Goal: Task Accomplishment & Management: Use online tool/utility

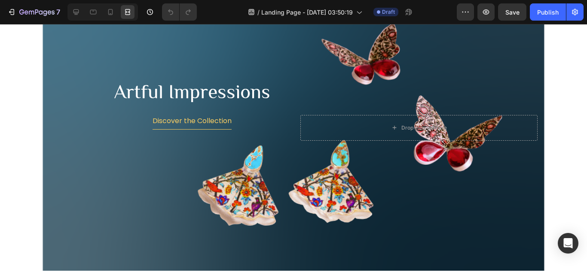
scroll to position [839, 0]
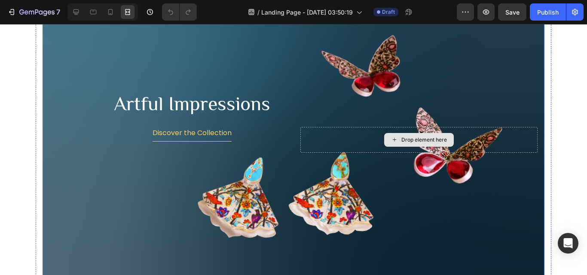
click at [518, 91] on div "Background Image" at bounding box center [294, 140] width 502 height 286
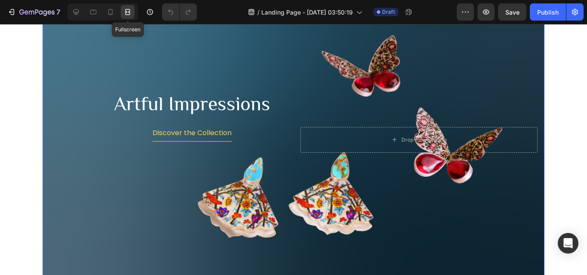
click at [129, 11] on icon at bounding box center [129, 12] width 3 height 2
click at [73, 12] on icon at bounding box center [76, 12] width 6 height 6
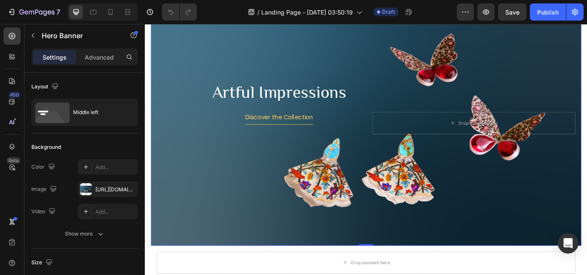
click at [577, 195] on div "Background Image" at bounding box center [403, 140] width 502 height 286
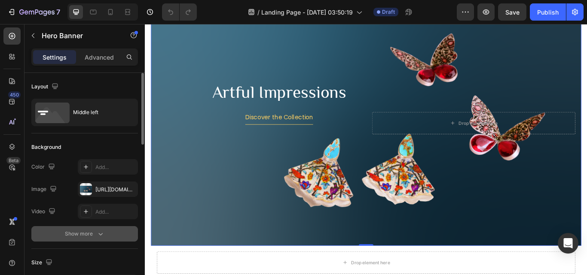
scroll to position [86, 0]
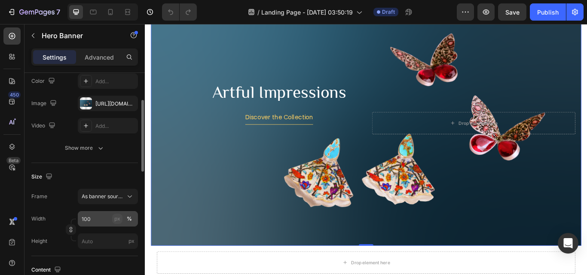
click at [119, 220] on div "px" at bounding box center [117, 219] width 6 height 8
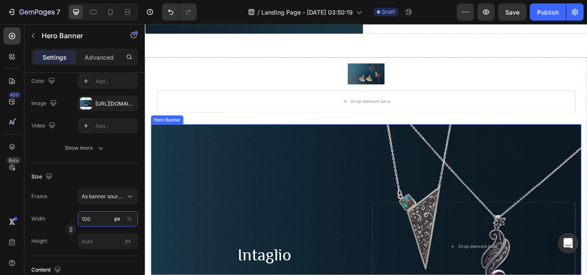
scroll to position [720, 0]
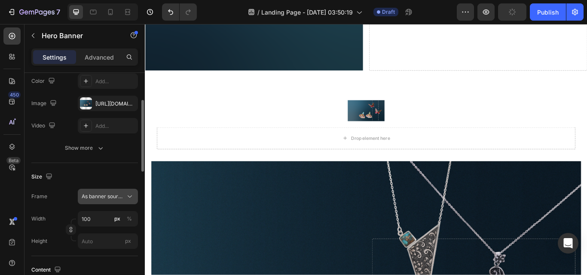
click at [114, 196] on span "As banner source" at bounding box center [103, 197] width 42 height 8
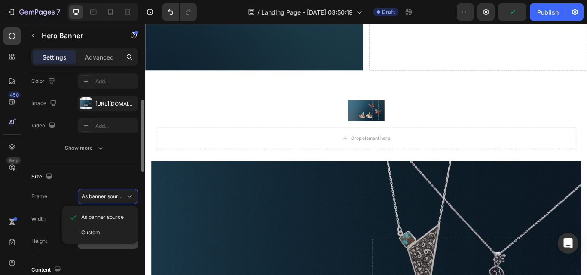
click at [115, 235] on div "Custom" at bounding box center [106, 233] width 50 height 8
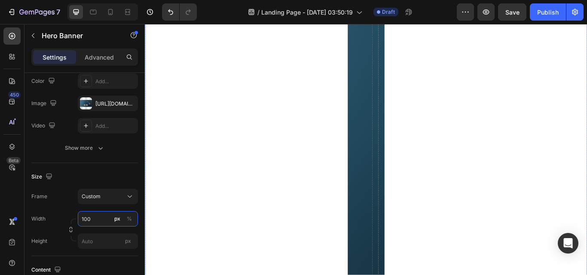
scroll to position [1106, 0]
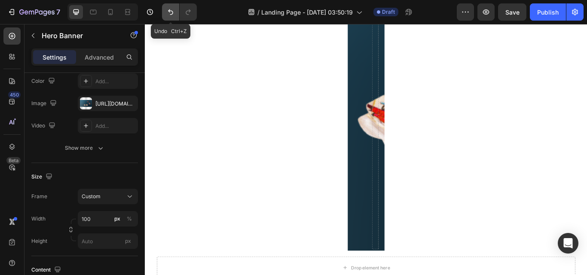
click at [166, 15] on button "Undo/Redo" at bounding box center [170, 11] width 17 height 17
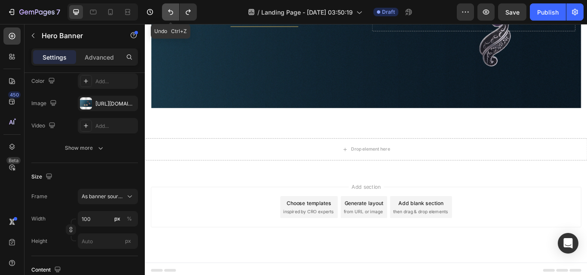
click at [168, 15] on icon "Undo/Redo" at bounding box center [170, 12] width 9 height 9
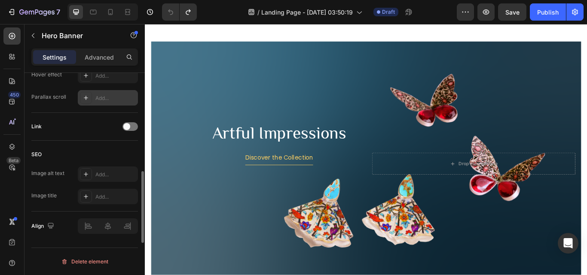
scroll to position [402, 0]
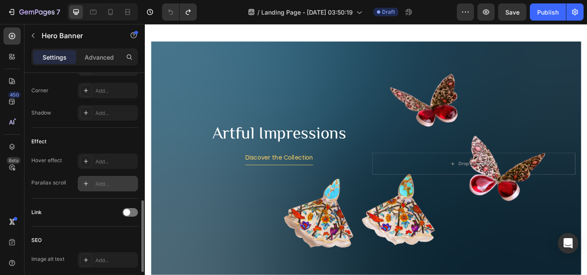
click at [86, 185] on icon at bounding box center [86, 184] width 4 height 4
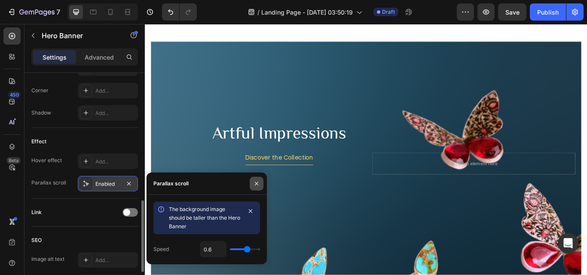
click at [256, 186] on icon "button" at bounding box center [256, 183] width 7 height 7
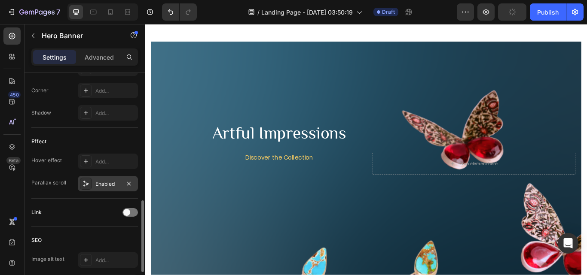
click at [88, 180] on div at bounding box center [86, 184] width 12 height 12
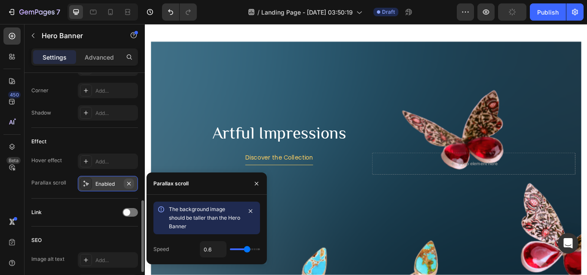
click at [128, 185] on icon "button" at bounding box center [128, 183] width 3 height 3
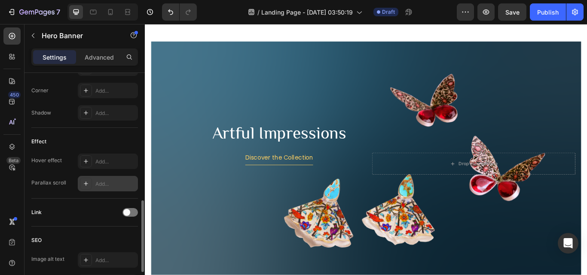
click at [118, 137] on div "Effect" at bounding box center [84, 142] width 107 height 14
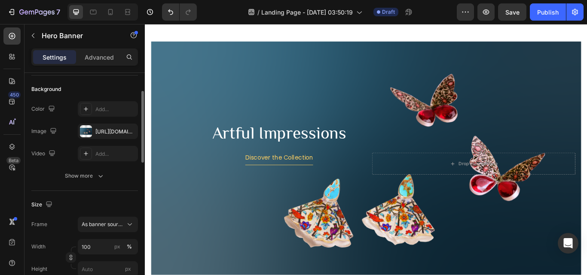
scroll to position [0, 0]
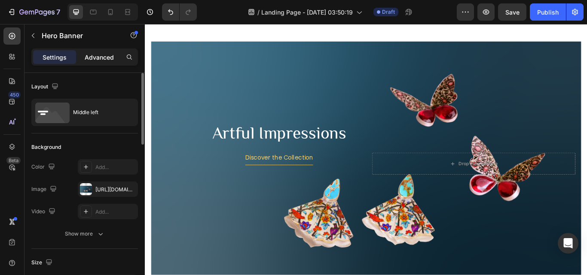
click at [100, 56] on p "Advanced" at bounding box center [99, 57] width 29 height 9
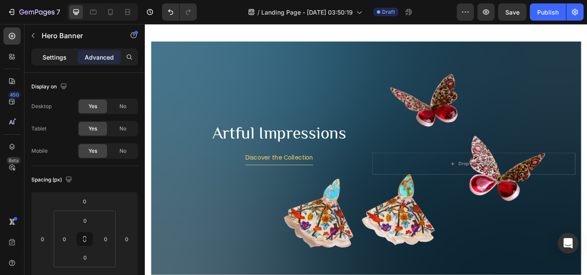
click at [53, 59] on p "Settings" at bounding box center [55, 57] width 24 height 9
